Goal: Information Seeking & Learning: Find specific page/section

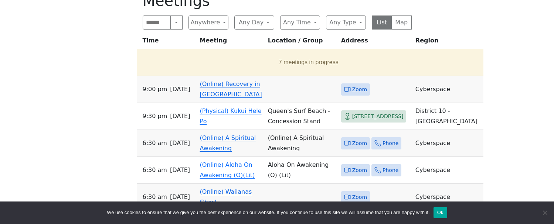
scroll to position [344, 0]
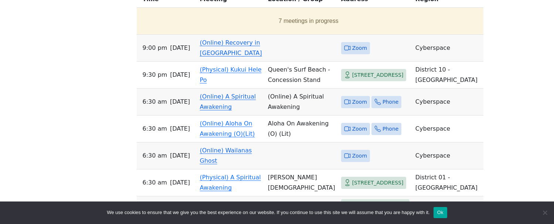
scroll to position [382, 0]
click at [278, 27] on button "7 meetings in progress" at bounding box center [309, 20] width 338 height 21
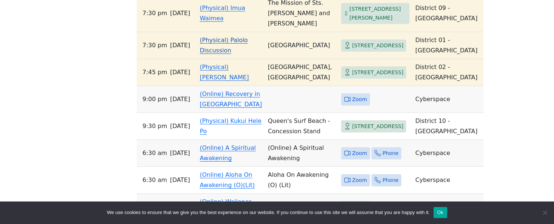
scroll to position [520, 0]
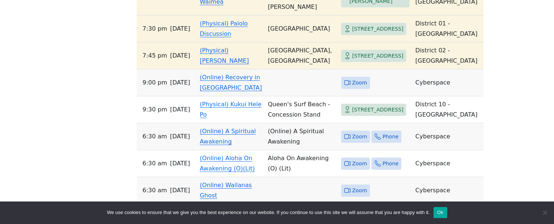
click at [215, 91] on link "(Online) Recovery in [GEOGRAPHIC_DATA]" at bounding box center [231, 82] width 62 height 17
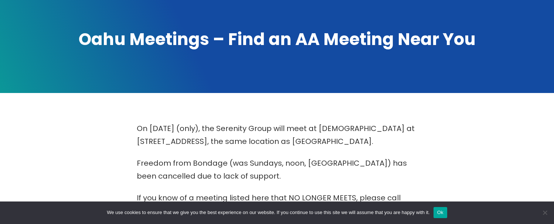
scroll to position [225, 0]
